Goal: Task Accomplishment & Management: Manage account settings

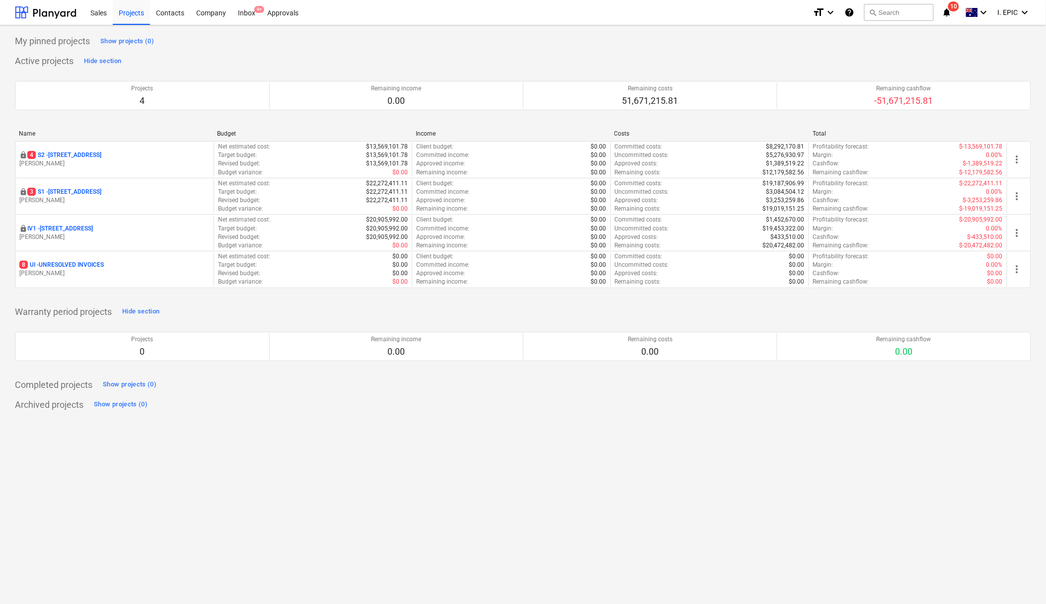
click at [440, 526] on div "My pinned projects Show projects (0) Active projects Hide section Projects 4 Re…" at bounding box center [523, 314] width 1046 height 579
click at [251, 10] on div "Inbox 9+" at bounding box center [246, 12] width 29 height 25
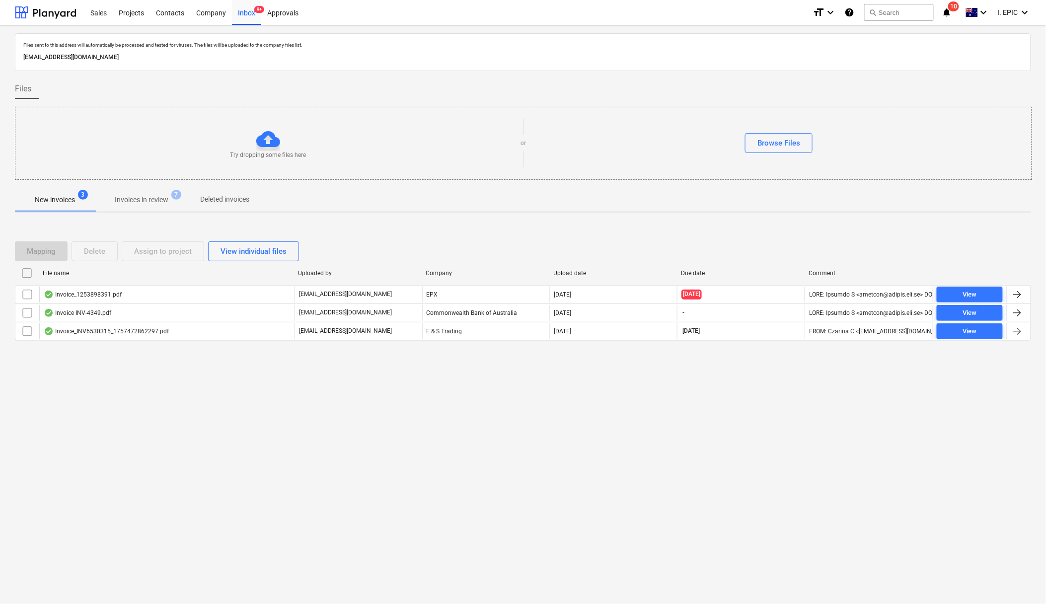
click at [129, 490] on div "Files sent to this address will automatically be processed and tested for virus…" at bounding box center [523, 314] width 1046 height 579
click at [238, 458] on div "Files sent to this address will automatically be processed and tested for virus…" at bounding box center [523, 314] width 1046 height 579
click at [228, 529] on div "Files sent to this address will automatically be processed and tested for virus…" at bounding box center [523, 314] width 1046 height 579
click at [900, 18] on button "search Search" at bounding box center [899, 12] width 70 height 17
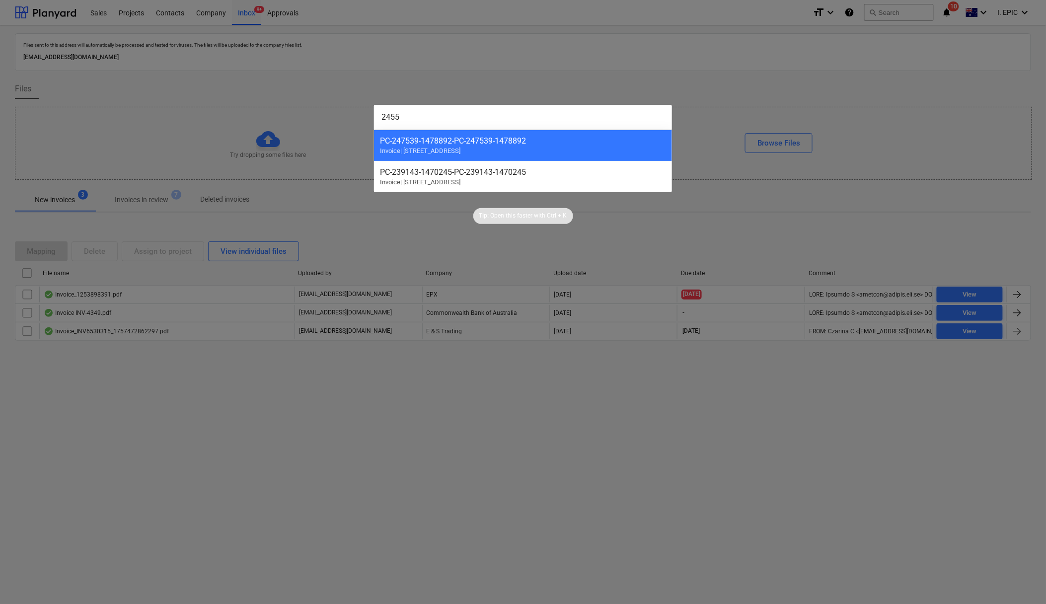
type input "2455"
drag, startPoint x: 347, startPoint y: 475, endPoint x: 839, endPoint y: 19, distance: 670.9
click at [349, 475] on div at bounding box center [523, 302] width 1046 height 604
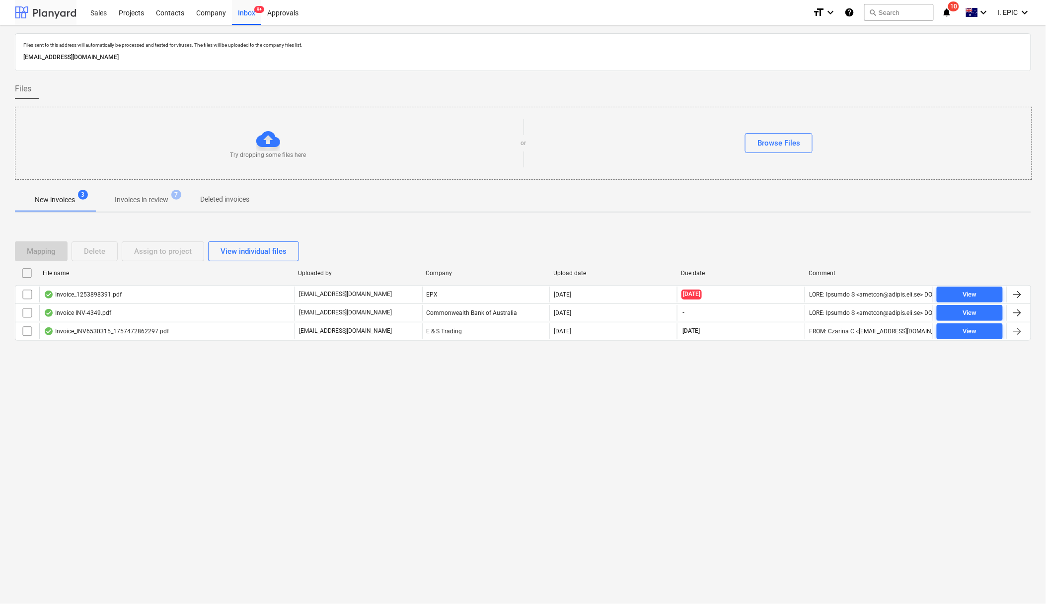
click at [28, 13] on div at bounding box center [46, 12] width 62 height 25
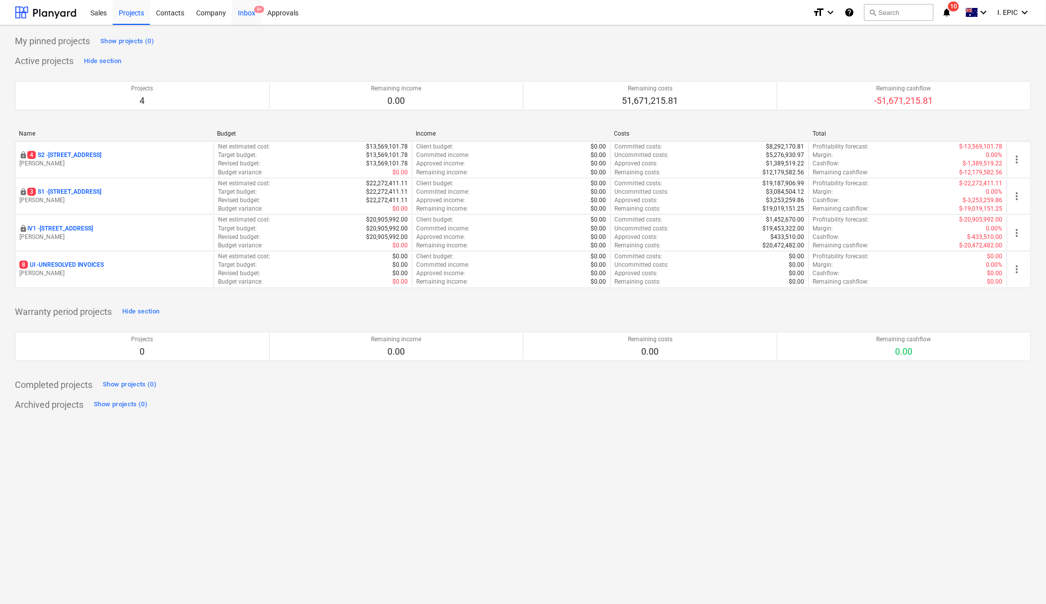
click at [249, 10] on div "Inbox 9+" at bounding box center [246, 12] width 29 height 25
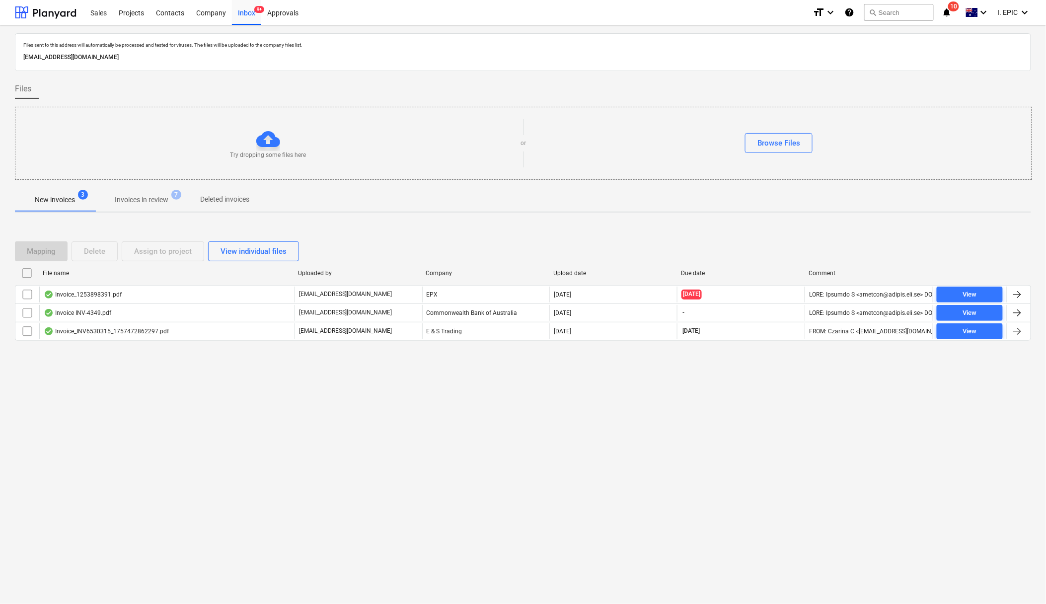
drag, startPoint x: 374, startPoint y: 497, endPoint x: 385, endPoint y: 489, distance: 13.6
click at [376, 495] on div "Files sent to this address will automatically be processed and tested for virus…" at bounding box center [523, 314] width 1046 height 579
click at [766, 148] on div "Browse Files" at bounding box center [778, 143] width 43 height 13
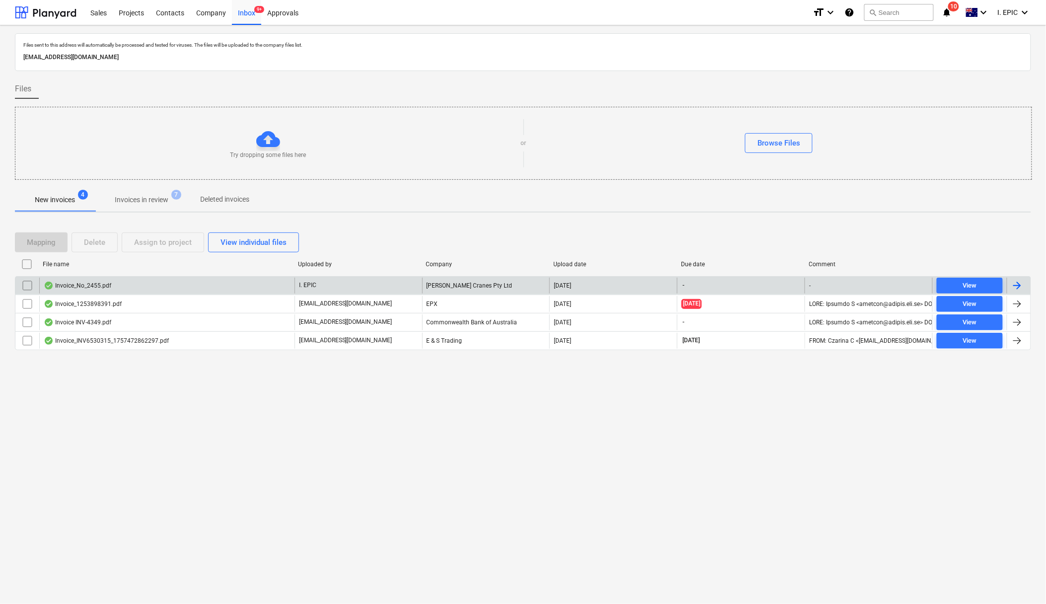
click at [24, 286] on input "checkbox" at bounding box center [27, 286] width 16 height 16
click at [94, 241] on div "Delete" at bounding box center [94, 242] width 21 height 13
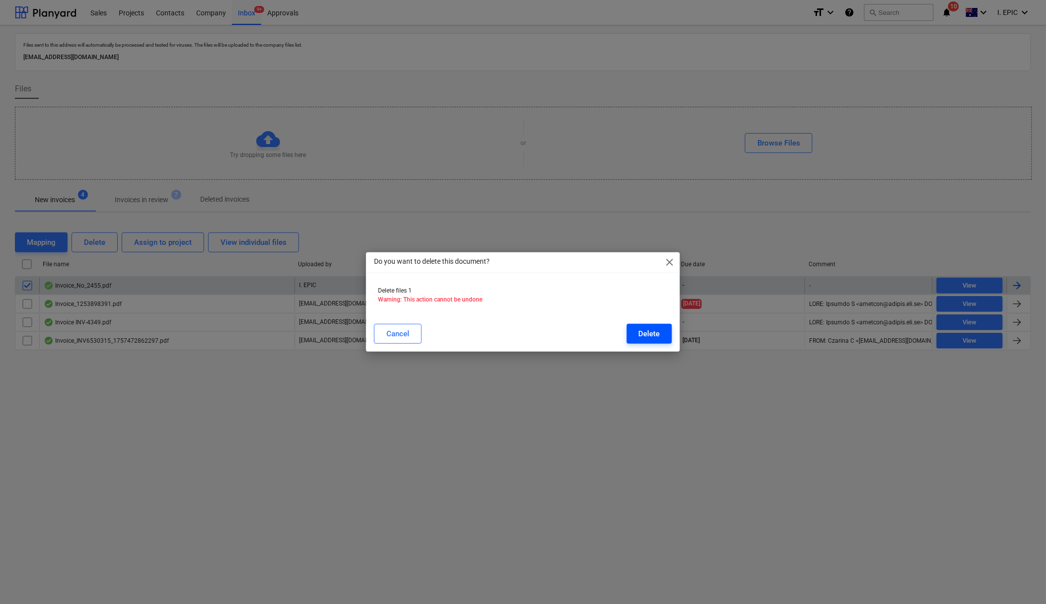
click at [642, 330] on div "Delete" at bounding box center [649, 333] width 21 height 13
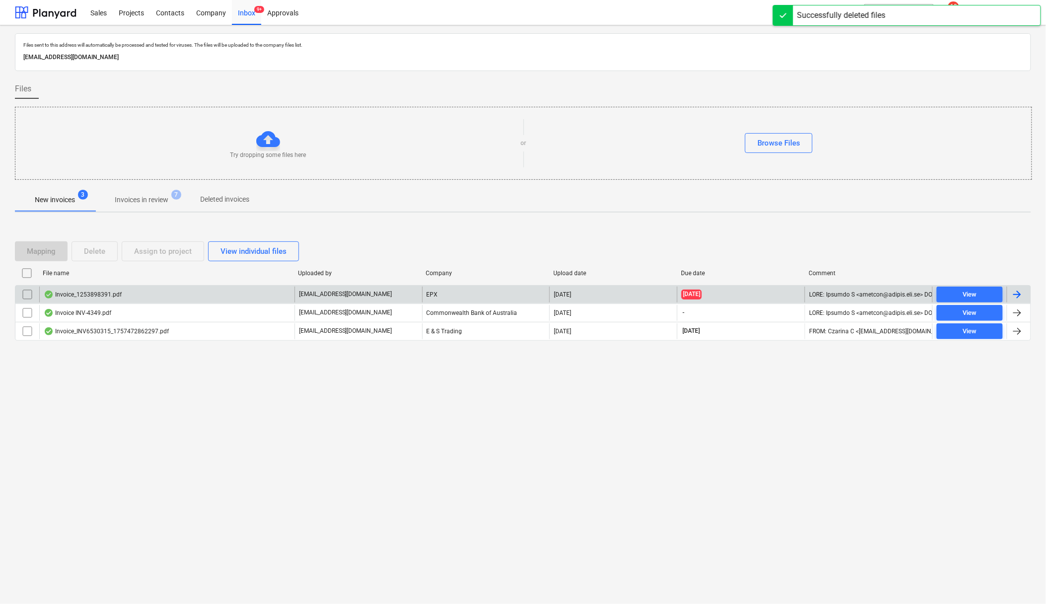
click at [388, 467] on div "Files sent to this address will automatically be processed and tested for virus…" at bounding box center [523, 314] width 1046 height 579
click at [892, 11] on button "search Search" at bounding box center [899, 12] width 70 height 17
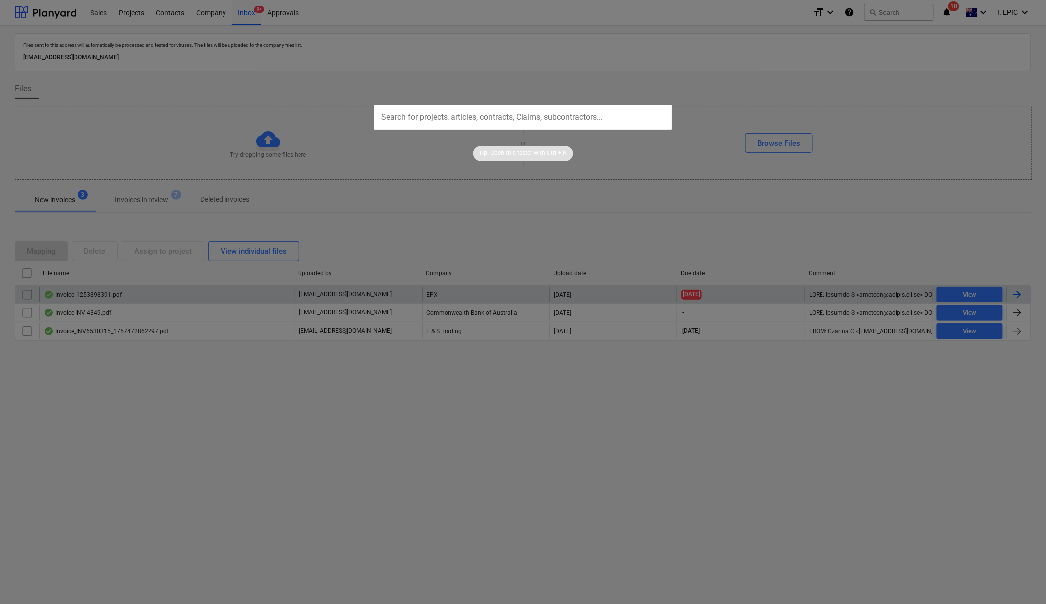
click at [903, 6] on div at bounding box center [523, 302] width 1046 height 604
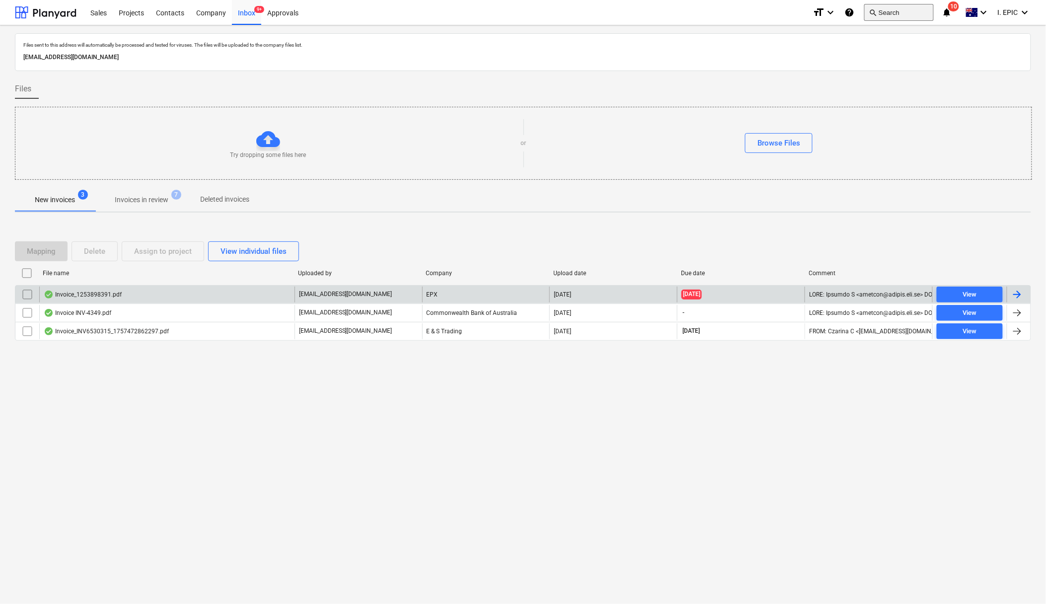
click at [905, 19] on button "search Search" at bounding box center [899, 12] width 70 height 17
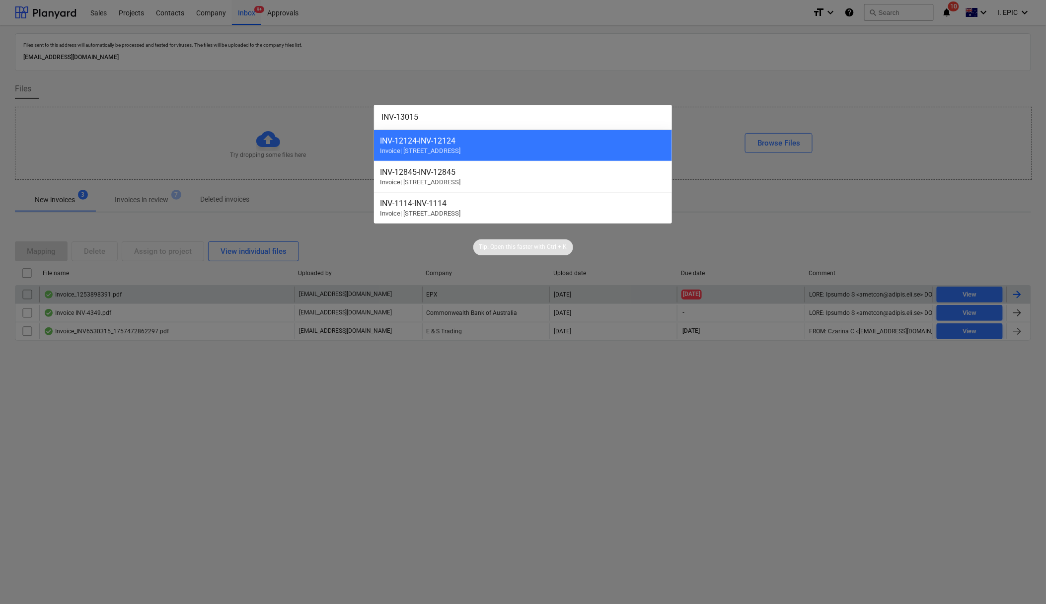
drag, startPoint x: 439, startPoint y: 148, endPoint x: 449, endPoint y: 113, distance: 36.2
click at [449, 113] on input "INV-13015" at bounding box center [523, 117] width 298 height 25
drag, startPoint x: 396, startPoint y: 114, endPoint x: 343, endPoint y: 116, distance: 53.7
click at [343, 116] on div "INV-13015 INV-12124 - INV-12124 Invoice | S2 - 76 Beach Rd, Sandringham INV-128…" at bounding box center [523, 302] width 1046 height 604
type input "13015"
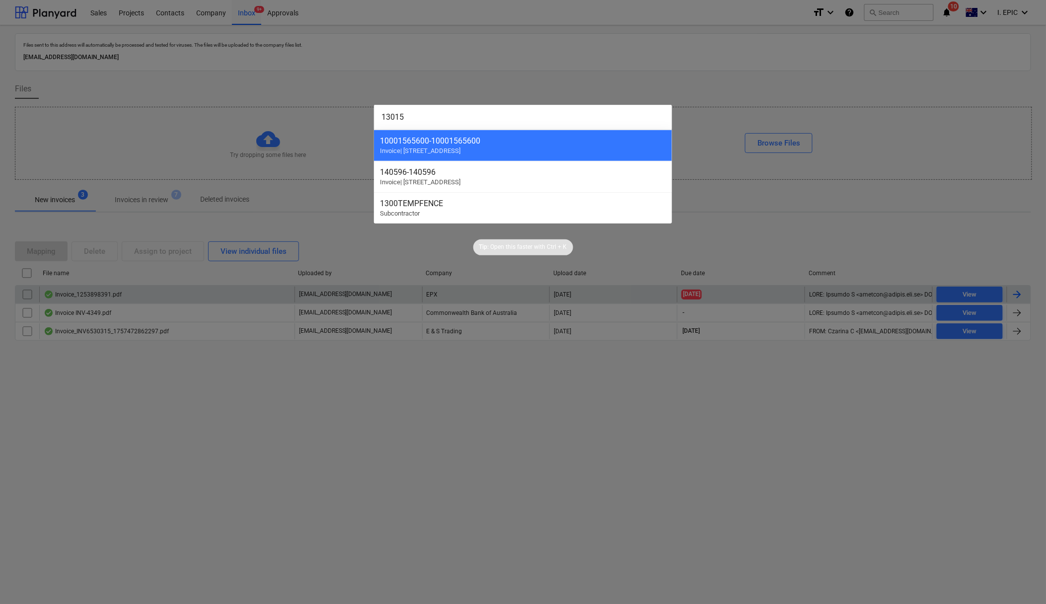
click at [501, 452] on div at bounding box center [523, 302] width 1046 height 604
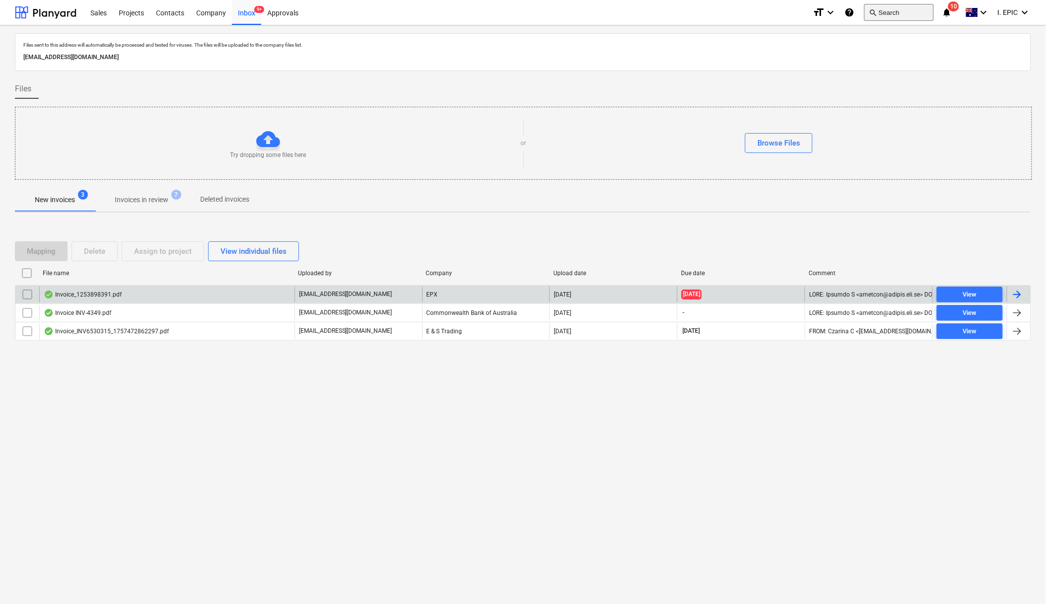
click at [888, 8] on button "search Search" at bounding box center [899, 12] width 70 height 17
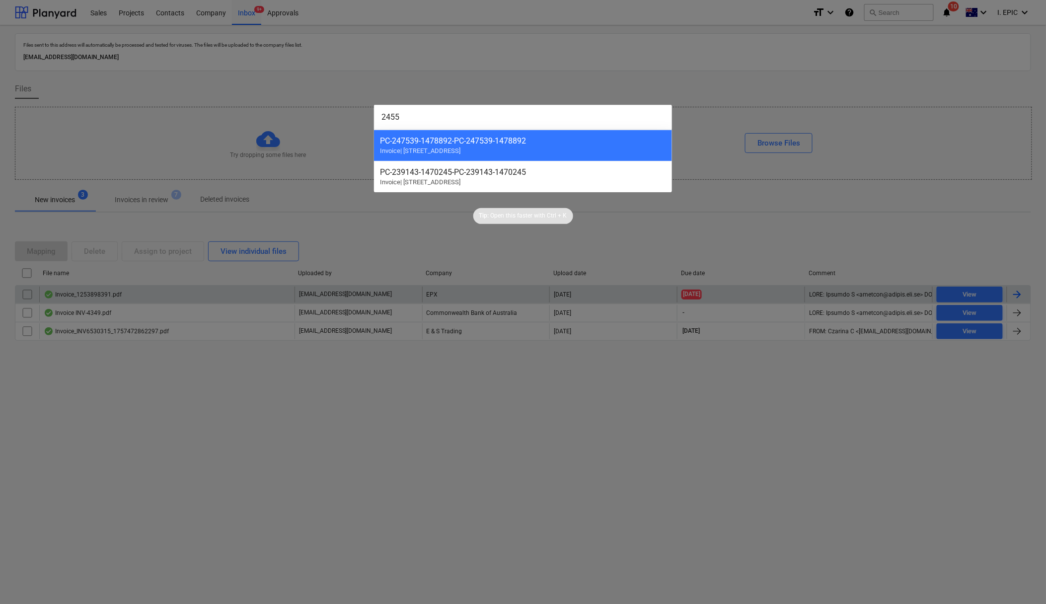
type input "2455"
click at [503, 505] on div at bounding box center [523, 302] width 1046 height 604
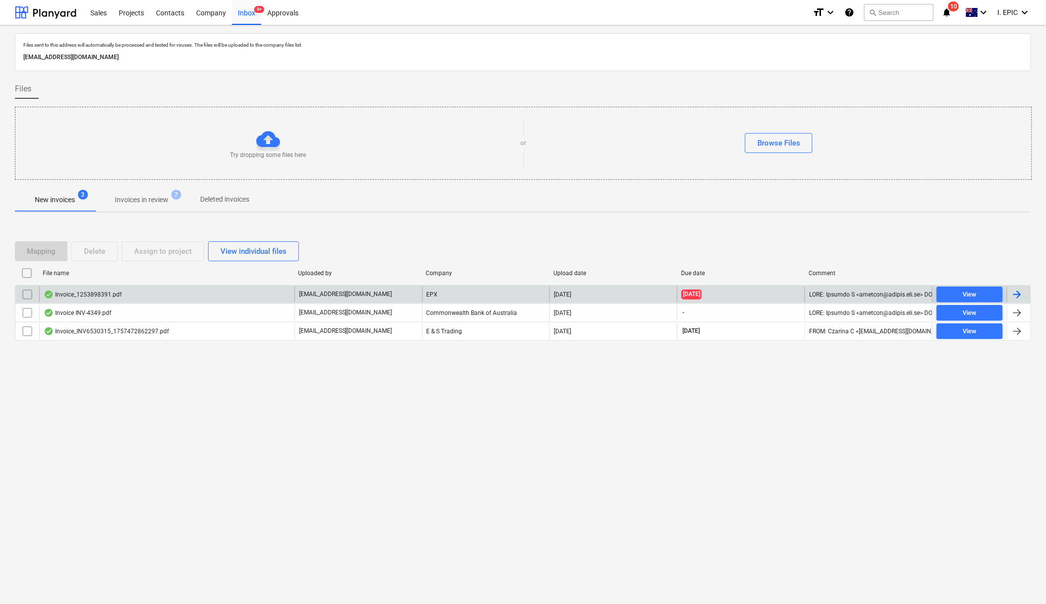
click at [767, 142] on div "Browse Files" at bounding box center [778, 143] width 43 height 13
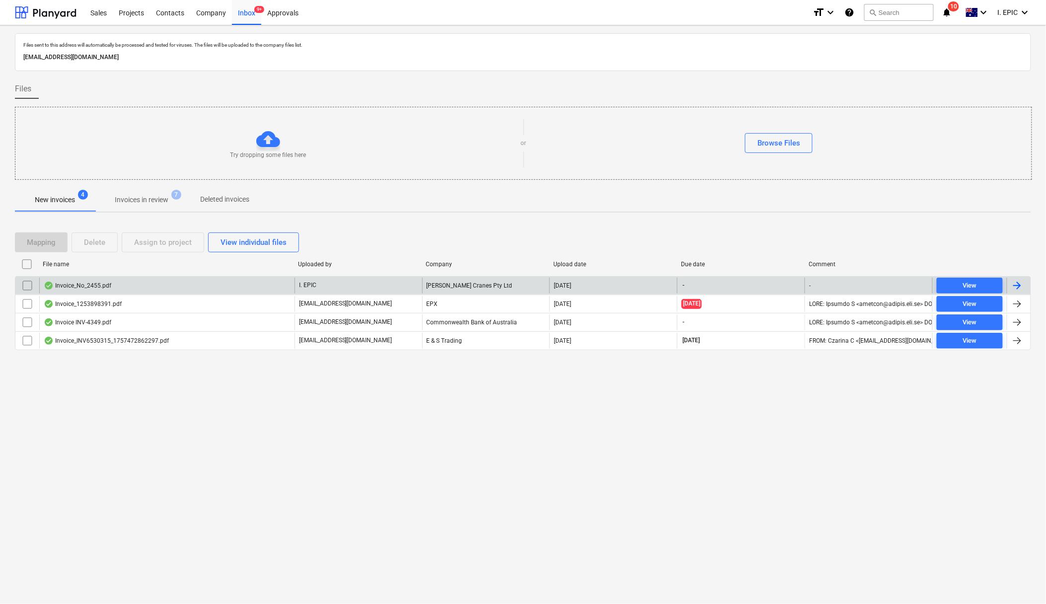
click at [78, 282] on div "Invoice_No_2455.pdf" at bounding box center [166, 286] width 255 height 16
click at [25, 287] on input "checkbox" at bounding box center [27, 286] width 16 height 16
click at [86, 241] on div "Delete" at bounding box center [94, 242] width 21 height 13
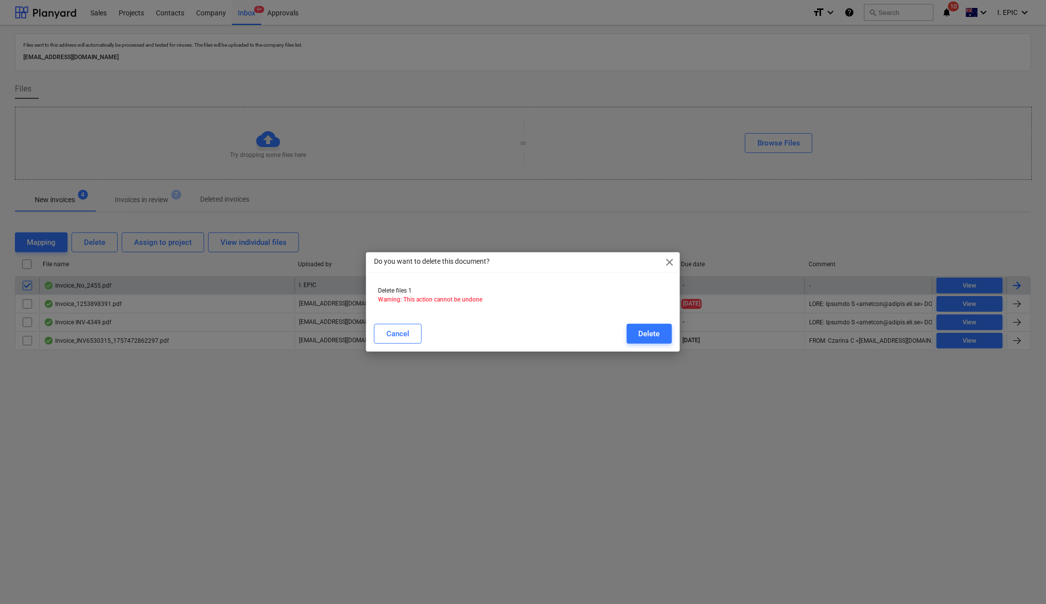
click at [648, 336] on div "Delete" at bounding box center [649, 333] width 21 height 13
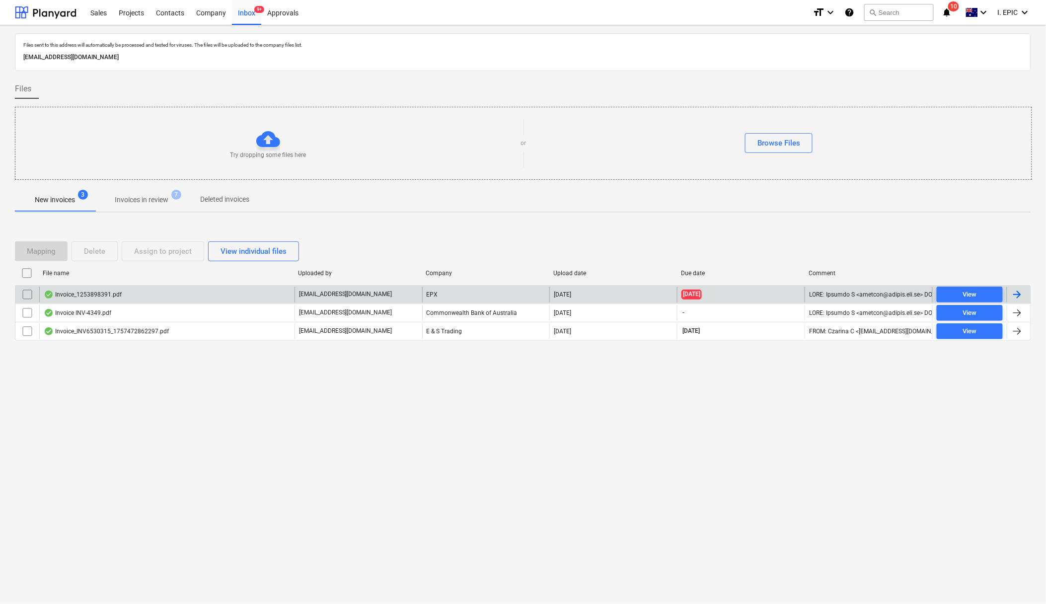
drag, startPoint x: 204, startPoint y: 461, endPoint x: 264, endPoint y: 380, distance: 100.7
click at [209, 461] on div "Files sent to this address will automatically be processed and tested for virus…" at bounding box center [523, 314] width 1046 height 579
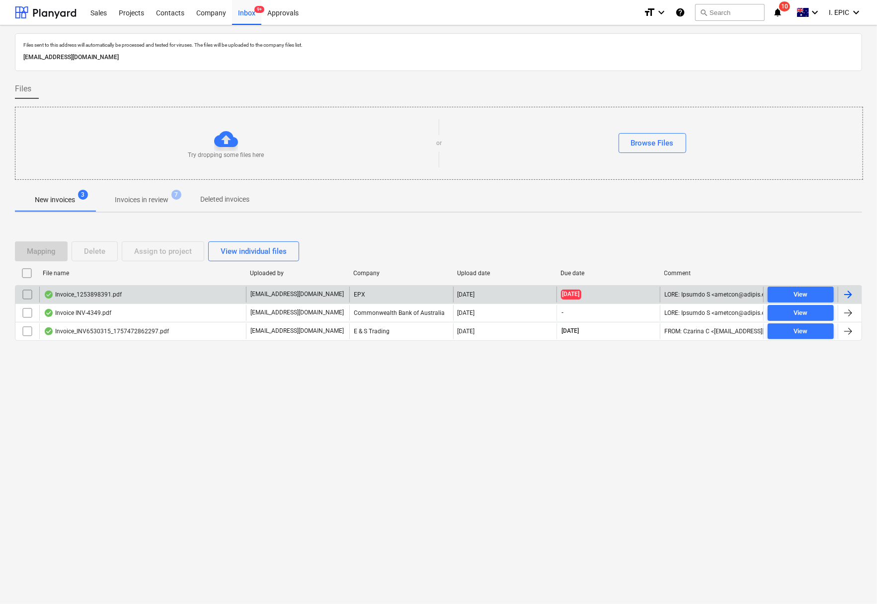
drag, startPoint x: 491, startPoint y: 475, endPoint x: 599, endPoint y: 183, distance: 311.5
click at [491, 475] on div "Files sent to this address will automatically be processed and tested for virus…" at bounding box center [438, 314] width 877 height 579
click at [652, 141] on div "Browse Files" at bounding box center [652, 143] width 43 height 13
click at [649, 137] on div "Browse Files" at bounding box center [652, 143] width 43 height 13
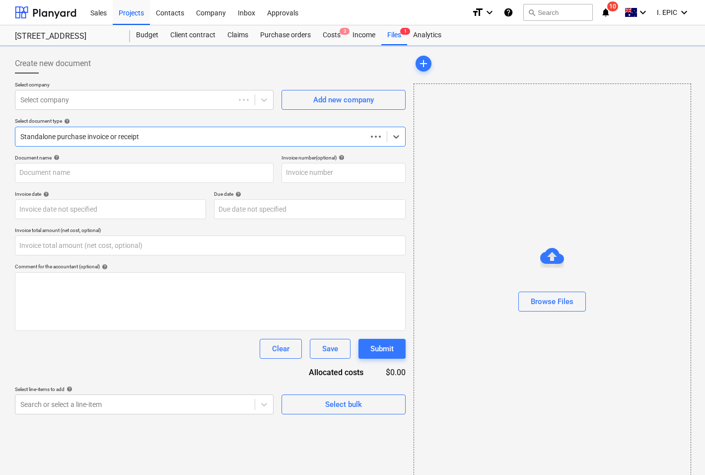
type input "0.00"
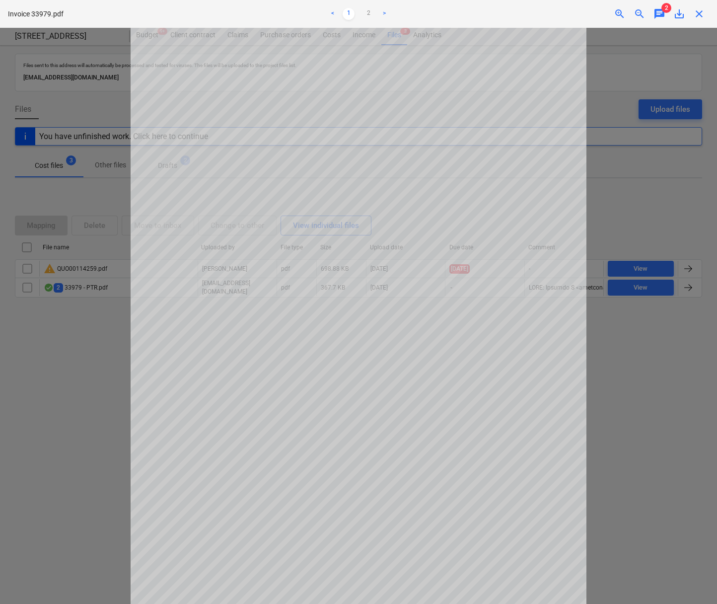
click at [641, 426] on div at bounding box center [358, 316] width 717 height 576
